Goal: Task Accomplishment & Management: Use online tool/utility

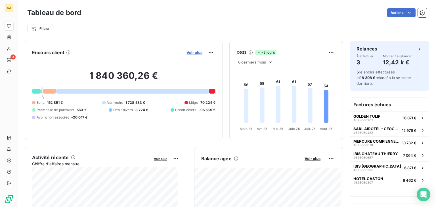
click at [191, 52] on span "Voir plus" at bounding box center [195, 52] width 16 height 5
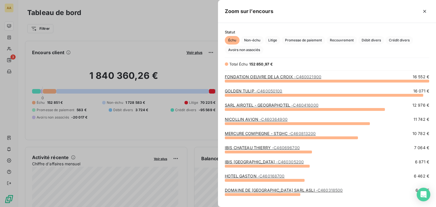
scroll to position [122, 214]
click at [274, 38] on span "Litige" at bounding box center [273, 40] width 16 height 9
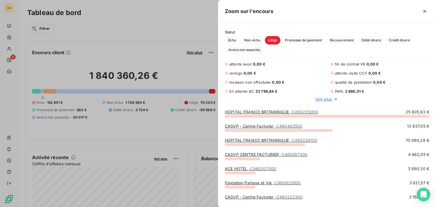
scroll to position [87, 214]
click at [328, 99] on span "Voir plus" at bounding box center [323, 100] width 16 height 6
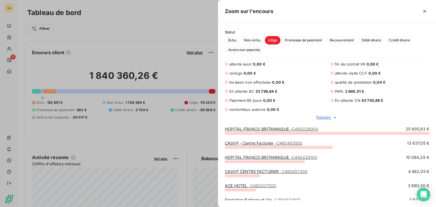
scroll to position [0, 0]
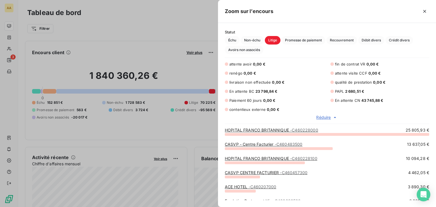
click at [162, 25] on div at bounding box center [218, 103] width 436 height 207
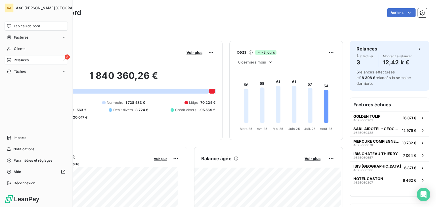
click at [28, 58] on span "Relances" at bounding box center [21, 60] width 15 height 5
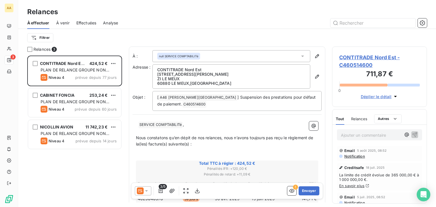
scroll to position [147, 90]
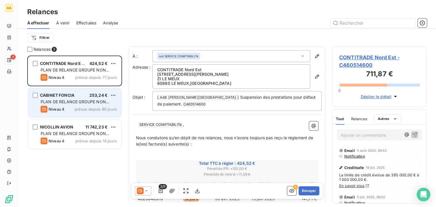
click at [74, 103] on span "PLAN DE RELANCE GROUPE NON AUTOMATIQUE" at bounding box center [75, 104] width 69 height 11
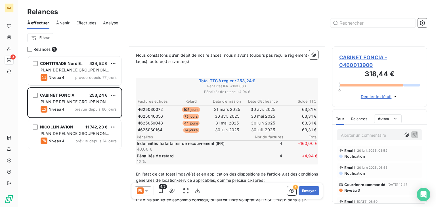
scroll to position [85, 0]
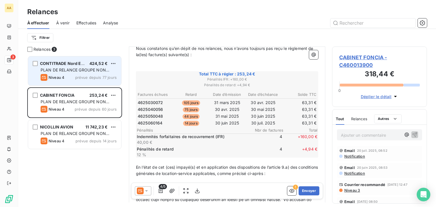
click at [77, 70] on span "PLAN DE RELANCE GROUPE NON AUTOMATIQUE" at bounding box center [75, 73] width 69 height 11
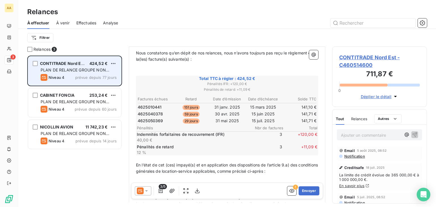
scroll to position [77, 0]
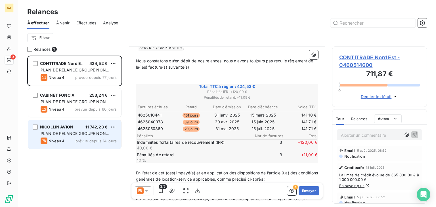
click at [98, 131] on span "PLAN DE RELANCE GROUPE NON AUTOMATIQUE" at bounding box center [75, 136] width 69 height 11
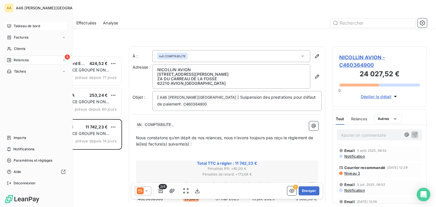
click at [20, 26] on span "Tableau de bord" at bounding box center [27, 26] width 26 height 5
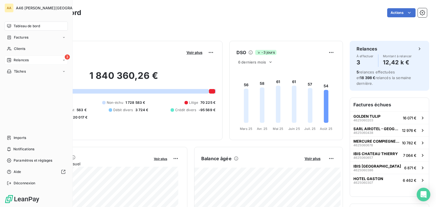
click at [22, 62] on span "Relances" at bounding box center [21, 60] width 15 height 5
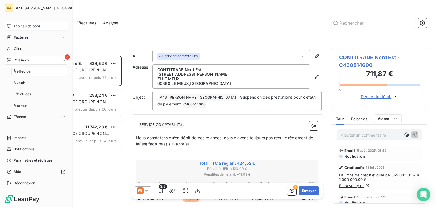
scroll to position [147, 90]
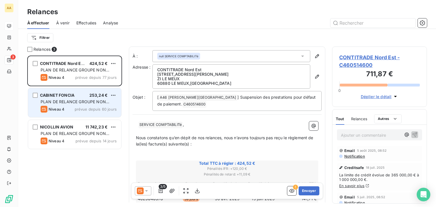
click at [76, 104] on span "PLAN DE RELANCE GROUPE NON AUTOMATIQUE" at bounding box center [75, 104] width 69 height 11
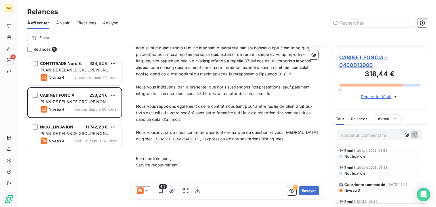
scroll to position [315, 0]
click at [274, 93] on span "Nous vous indiquons, par la présente, que nous suspendons nos prestations, sauf…" at bounding box center [223, 89] width 175 height 11
click at [198, 190] on icon "button" at bounding box center [198, 191] width 6 height 6
click at [308, 191] on button "Envoyer" at bounding box center [309, 191] width 21 height 9
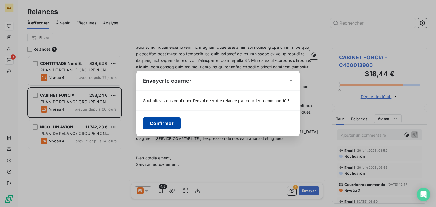
click at [164, 124] on button "Confirmer" at bounding box center [161, 124] width 37 height 12
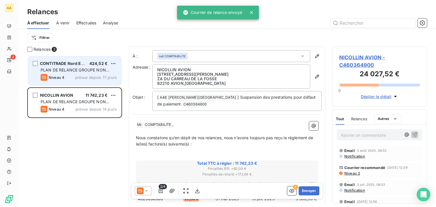
click at [69, 70] on span "PLAN DE RELANCE GROUPE NON AUTOMATIQUE" at bounding box center [75, 73] width 69 height 11
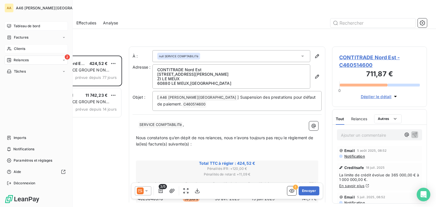
click at [25, 45] on div "Clients" at bounding box center [36, 48] width 63 height 9
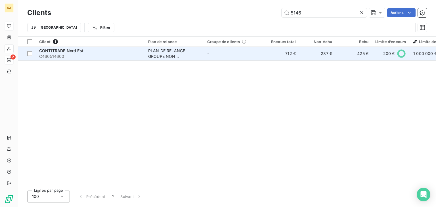
type input "5146"
click at [72, 53] on span "CONTITRADE Nord Est" at bounding box center [61, 50] width 44 height 5
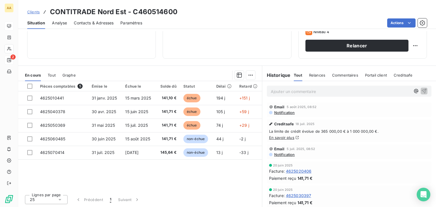
scroll to position [90, 0]
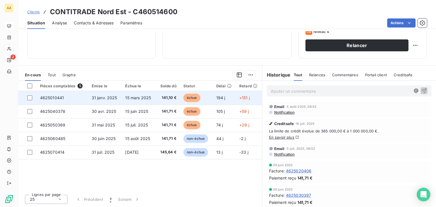
click at [53, 98] on span "4625010441" at bounding box center [52, 97] width 24 height 5
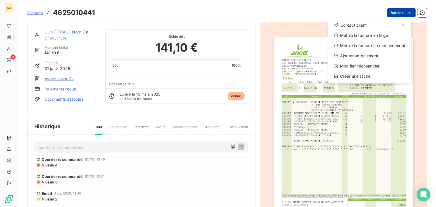
click at [408, 13] on html "AA 2 Factures 4625010441 Actions Contact client Mettre la facture en litige Met…" at bounding box center [218, 103] width 436 height 207
click at [374, 36] on div "Mettre la facture en litige" at bounding box center [370, 35] width 78 height 9
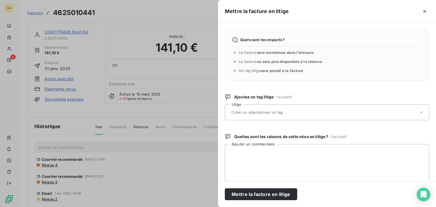
click at [298, 109] on div at bounding box center [324, 112] width 189 height 12
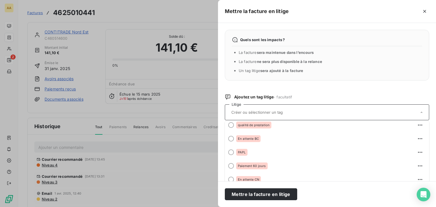
scroll to position [84, 0]
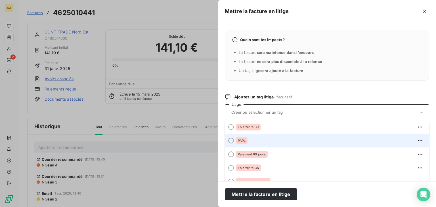
click at [250, 139] on div "PAPL" at bounding box center [330, 140] width 189 height 9
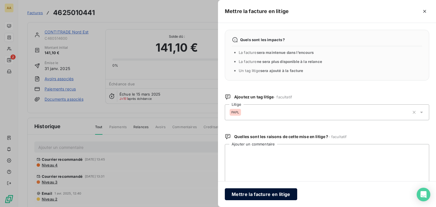
click at [276, 195] on button "Mettre la facture en litige" at bounding box center [261, 195] width 72 height 12
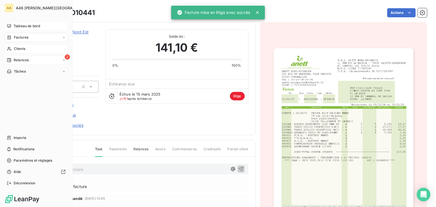
click at [24, 47] on span "Clients" at bounding box center [19, 48] width 11 height 5
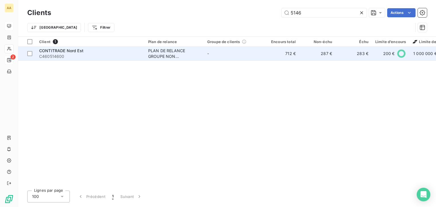
click at [110, 55] on span "C460514600" at bounding box center [90, 57] width 102 height 6
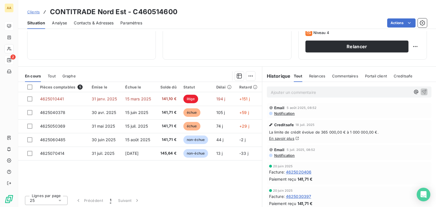
scroll to position [90, 0]
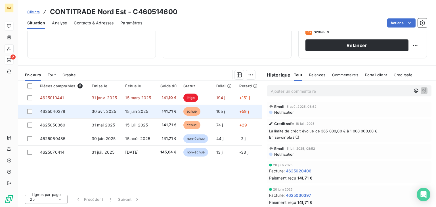
click at [101, 108] on td "30 avr. 2025" at bounding box center [105, 112] width 34 height 14
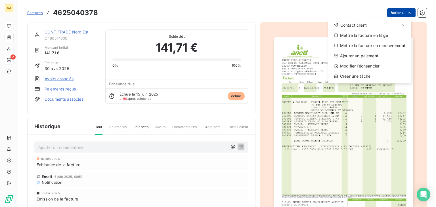
click at [398, 12] on html "AA 2 Factures 4625040378 Actions Contact client Mettre la facture en litige Met…" at bounding box center [218, 103] width 436 height 207
click at [383, 35] on div "Mettre la facture en litige" at bounding box center [370, 35] width 78 height 9
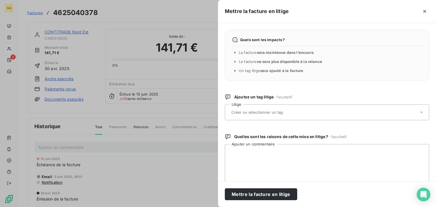
click at [287, 114] on input "text" at bounding box center [272, 112] width 83 height 5
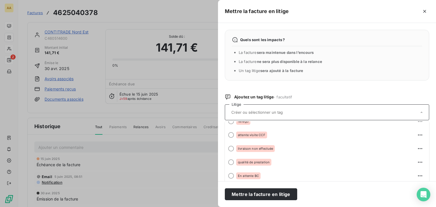
scroll to position [84, 0]
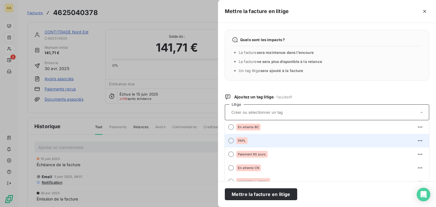
click at [248, 139] on div "PAPL" at bounding box center [330, 140] width 189 height 9
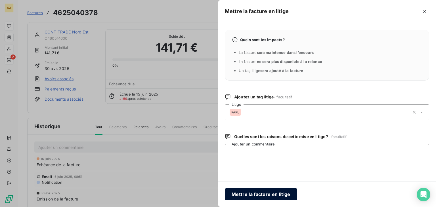
click at [271, 193] on button "Mettre la facture en litige" at bounding box center [261, 195] width 72 height 12
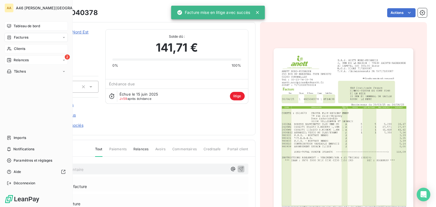
click at [17, 49] on span "Clients" at bounding box center [19, 48] width 11 height 5
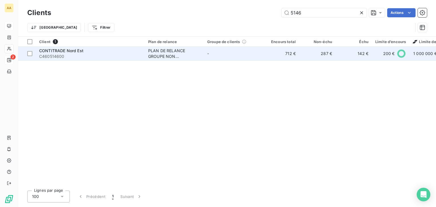
click at [98, 56] on span "C460514600" at bounding box center [90, 57] width 102 height 6
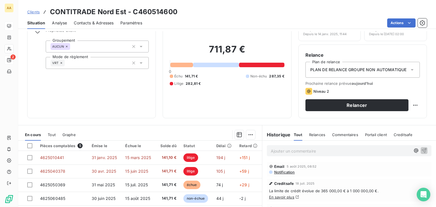
scroll to position [85, 0]
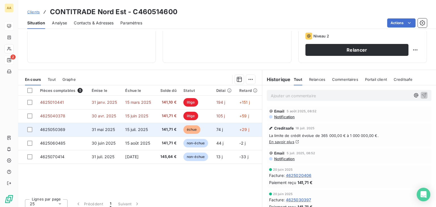
click at [114, 130] on span "31 mai 2025" at bounding box center [104, 129] width 24 height 5
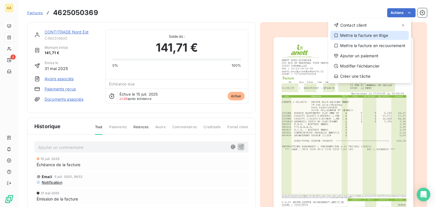
click at [376, 35] on div "Mettre la facture en litige" at bounding box center [370, 35] width 78 height 9
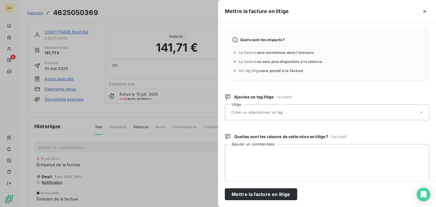
click at [286, 113] on input "text" at bounding box center [272, 112] width 83 height 5
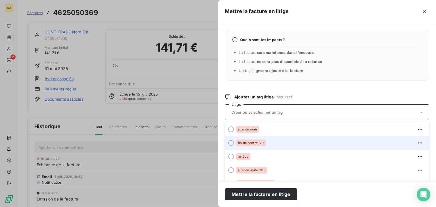
scroll to position [57, 0]
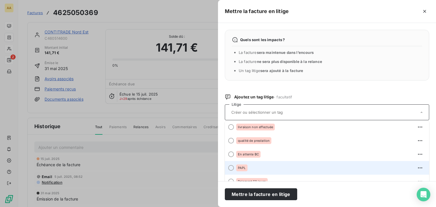
click at [246, 168] on div "PAPL" at bounding box center [241, 168] width 11 height 7
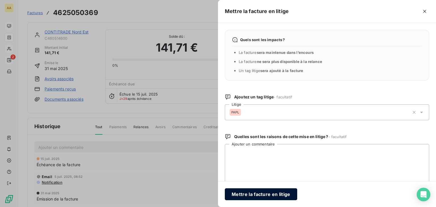
click at [265, 194] on button "Mettre la facture en litige" at bounding box center [261, 195] width 72 height 12
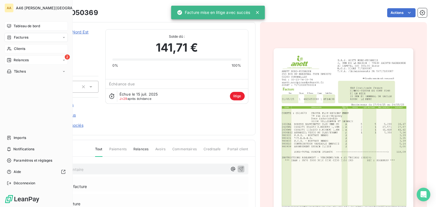
click at [19, 59] on span "Relances" at bounding box center [21, 60] width 15 height 5
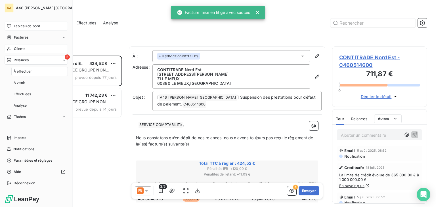
scroll to position [147, 90]
click at [20, 48] on span "Clients" at bounding box center [19, 48] width 11 height 5
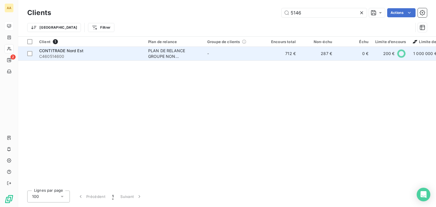
click at [106, 55] on span "C460514600" at bounding box center [90, 57] width 102 height 6
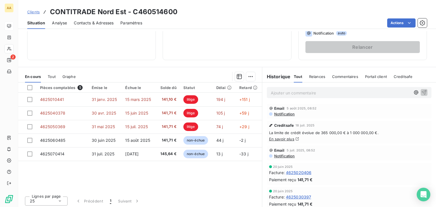
scroll to position [90, 0]
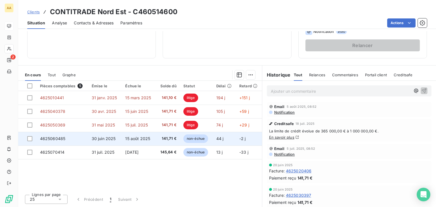
click at [133, 138] on span "15 août 2025" at bounding box center [137, 138] width 25 height 5
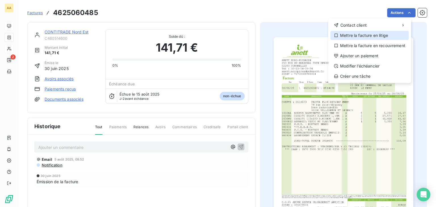
click at [390, 35] on div "Mettre la facture en litige" at bounding box center [370, 35] width 78 height 9
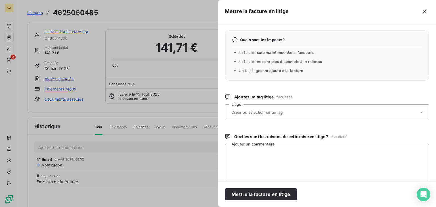
click at [288, 112] on input "text" at bounding box center [272, 112] width 83 height 5
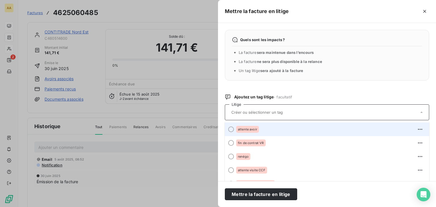
scroll to position [84, 0]
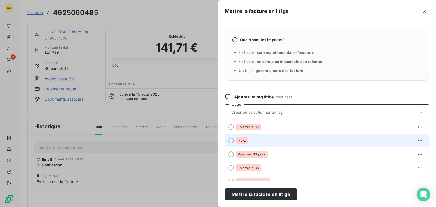
click at [242, 141] on span "PAPL" at bounding box center [242, 140] width 8 height 3
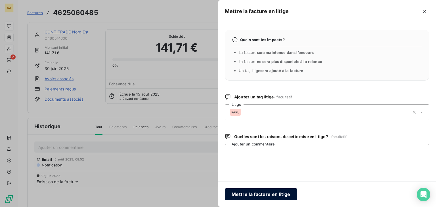
click at [275, 193] on button "Mettre la facture en litige" at bounding box center [261, 195] width 72 height 12
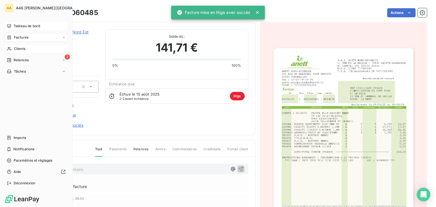
click at [20, 25] on span "Tableau de bord" at bounding box center [27, 26] width 26 height 5
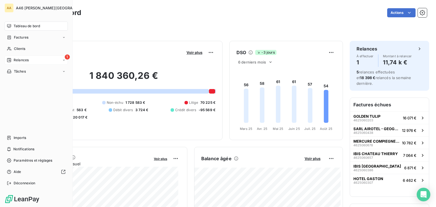
click at [18, 59] on span "Relances" at bounding box center [21, 60] width 15 height 5
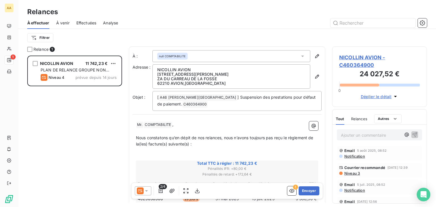
scroll to position [147, 90]
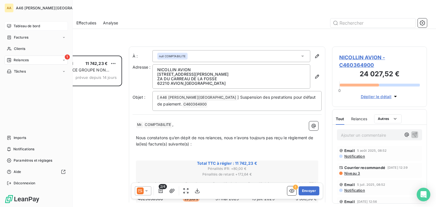
click at [24, 27] on span "Tableau de bord" at bounding box center [27, 26] width 26 height 5
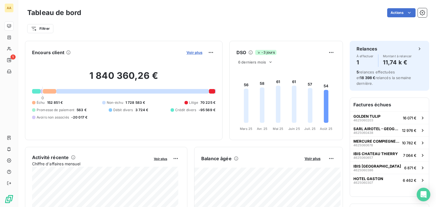
click at [187, 51] on span "Voir plus" at bounding box center [195, 52] width 16 height 5
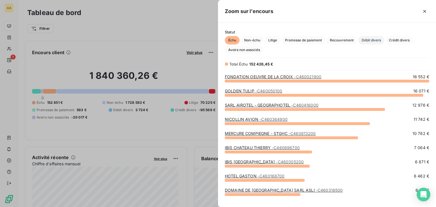
scroll to position [122, 214]
click at [271, 42] on span "Litige" at bounding box center [273, 40] width 16 height 9
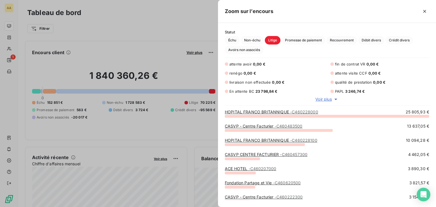
scroll to position [0, 0]
click at [323, 102] on span "Voir plus" at bounding box center [323, 100] width 16 height 6
